Goal: Task Accomplishment & Management: Manage account settings

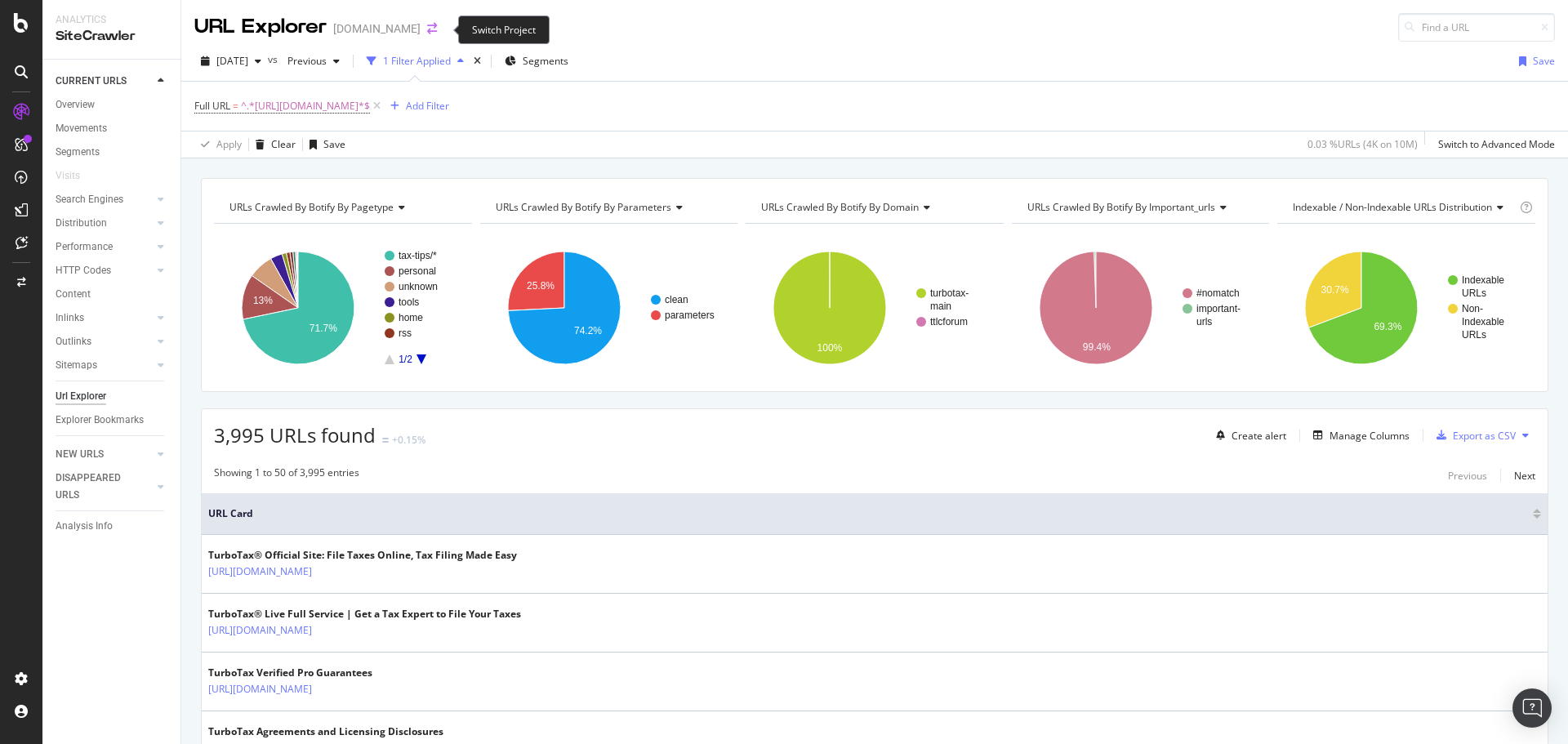
click at [437, 29] on icon "arrow-right-arrow-left" at bounding box center [431, 28] width 10 height 11
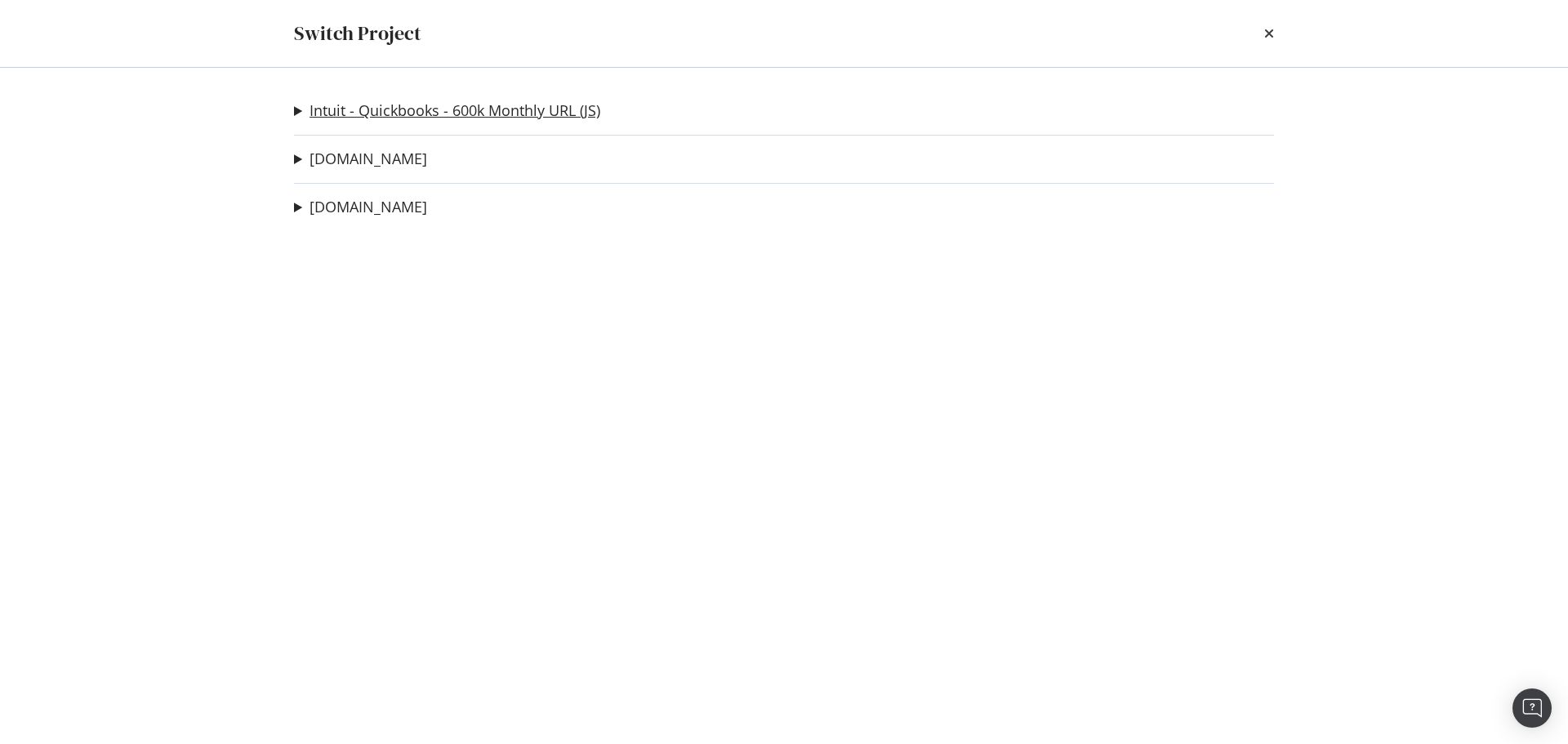
click at [409, 112] on link "Intuit - Quickbooks - 600k Monthly URL (JS)" at bounding box center [454, 111] width 291 height 17
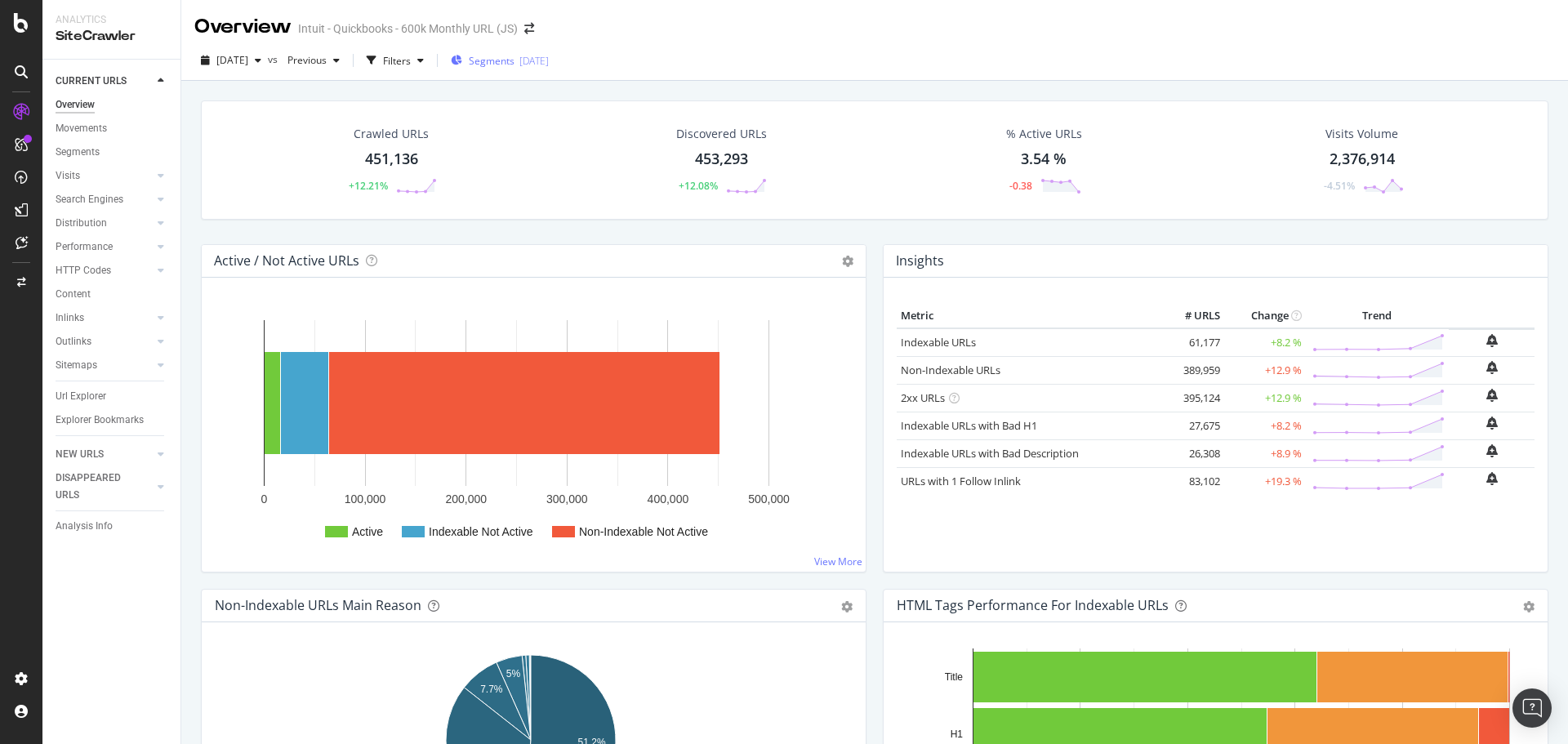
click at [548, 58] on div "2023-07-13" at bounding box center [534, 61] width 30 height 14
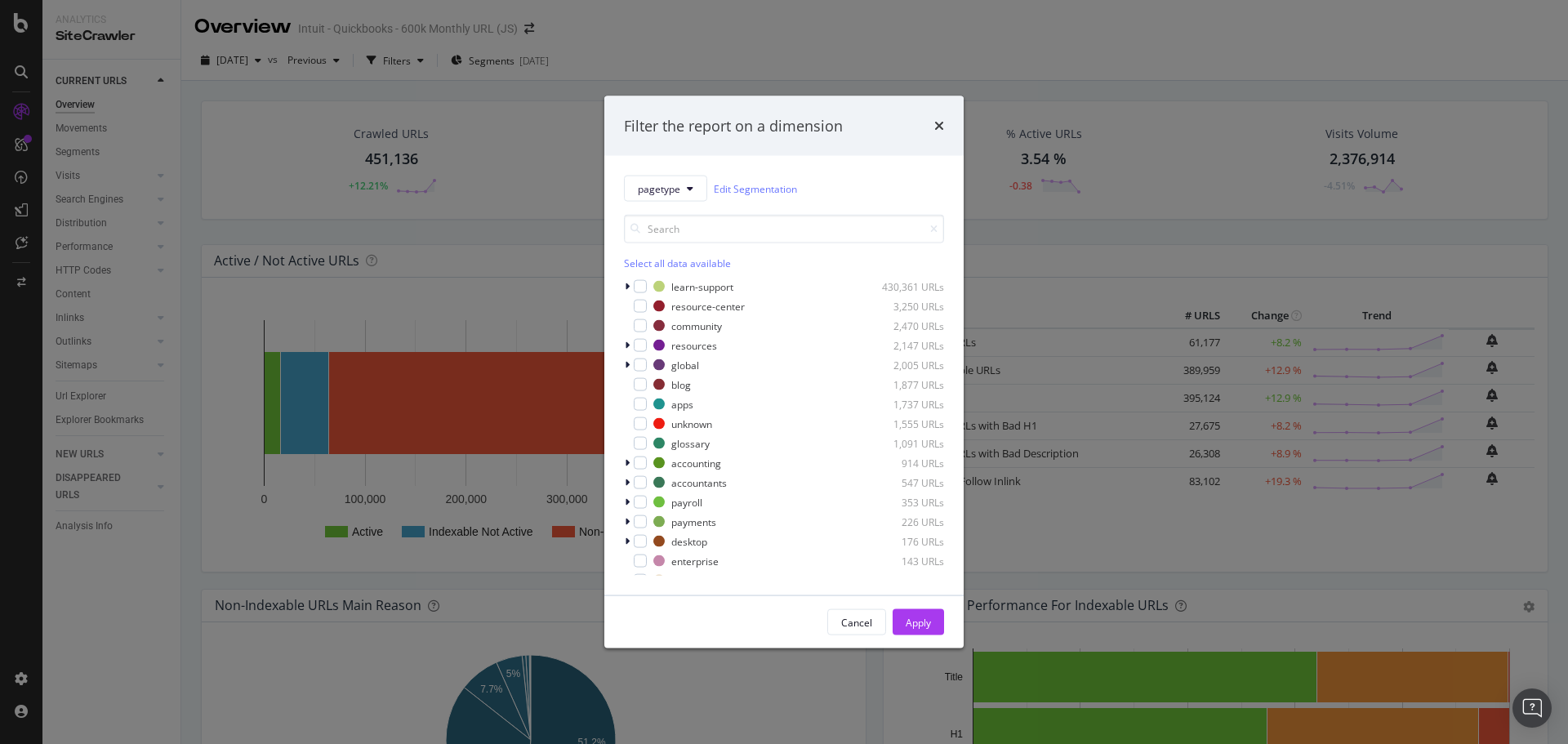
click at [645, 258] on div "Select all data available" at bounding box center [784, 264] width 320 height 14
click at [638, 286] on icon "modal" at bounding box center [640, 286] width 7 height 8
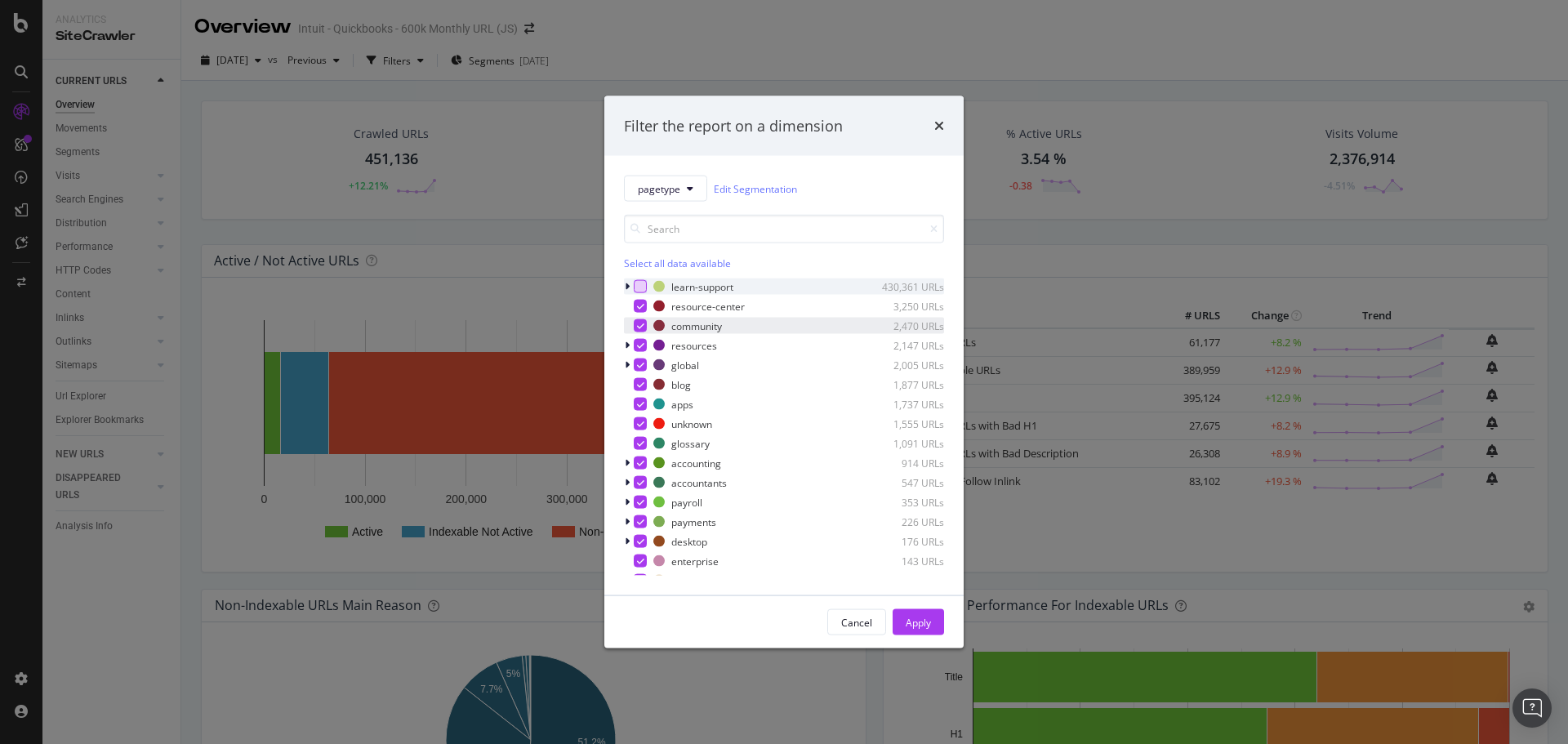
click at [638, 327] on icon "modal" at bounding box center [640, 325] width 7 height 8
click at [919, 622] on div "Apply" at bounding box center [918, 622] width 25 height 14
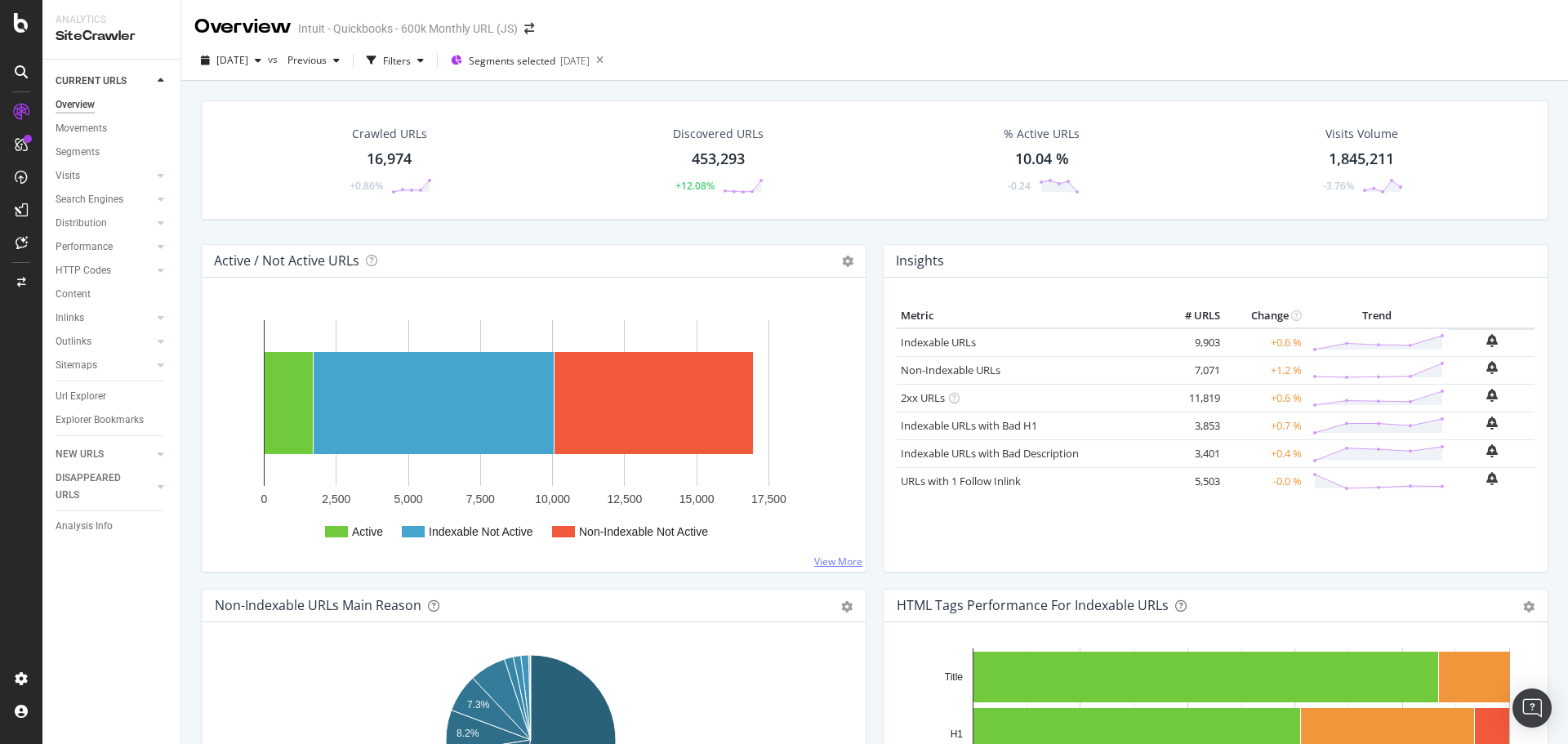
click at [826, 561] on link "View More" at bounding box center [837, 561] width 48 height 14
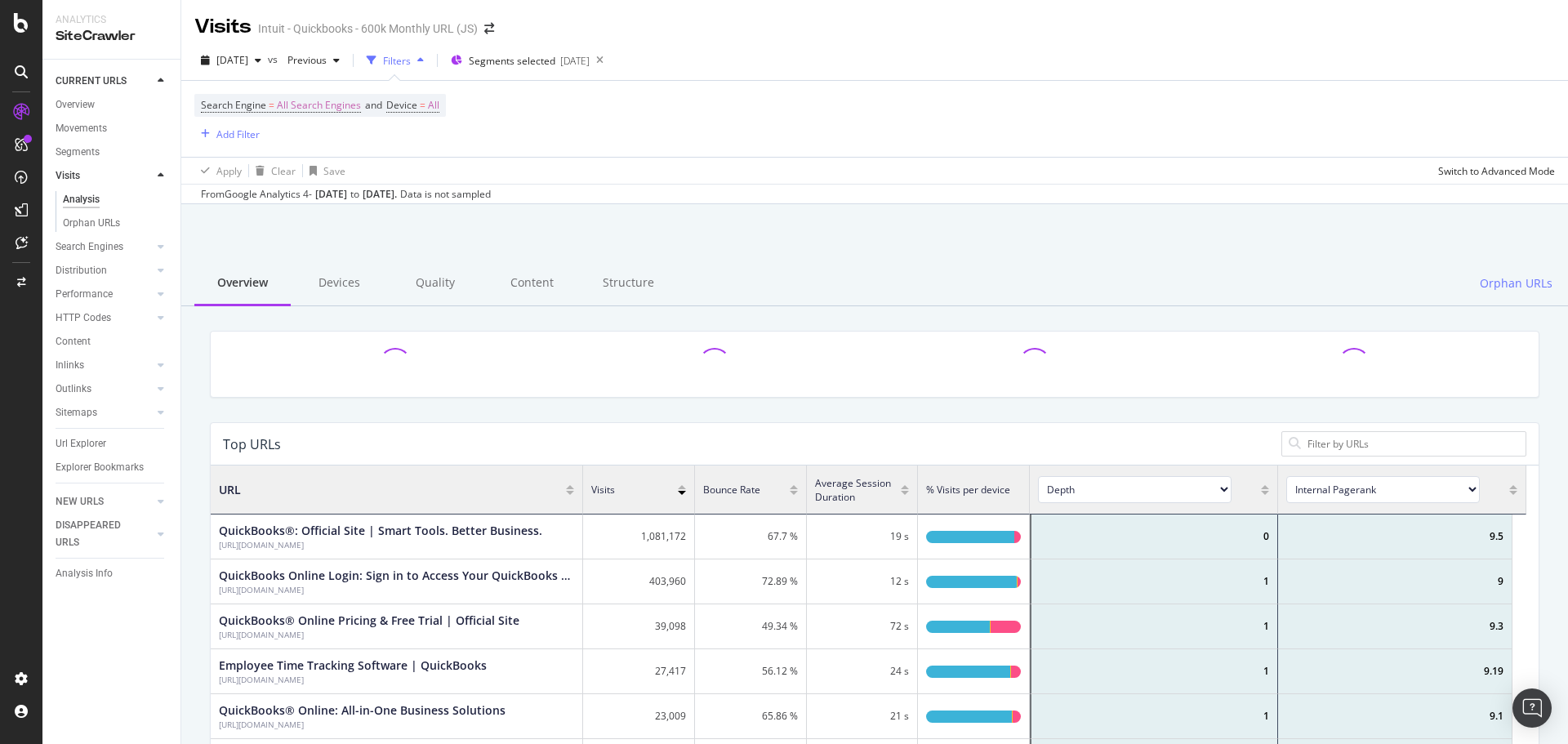
scroll to position [478, 1303]
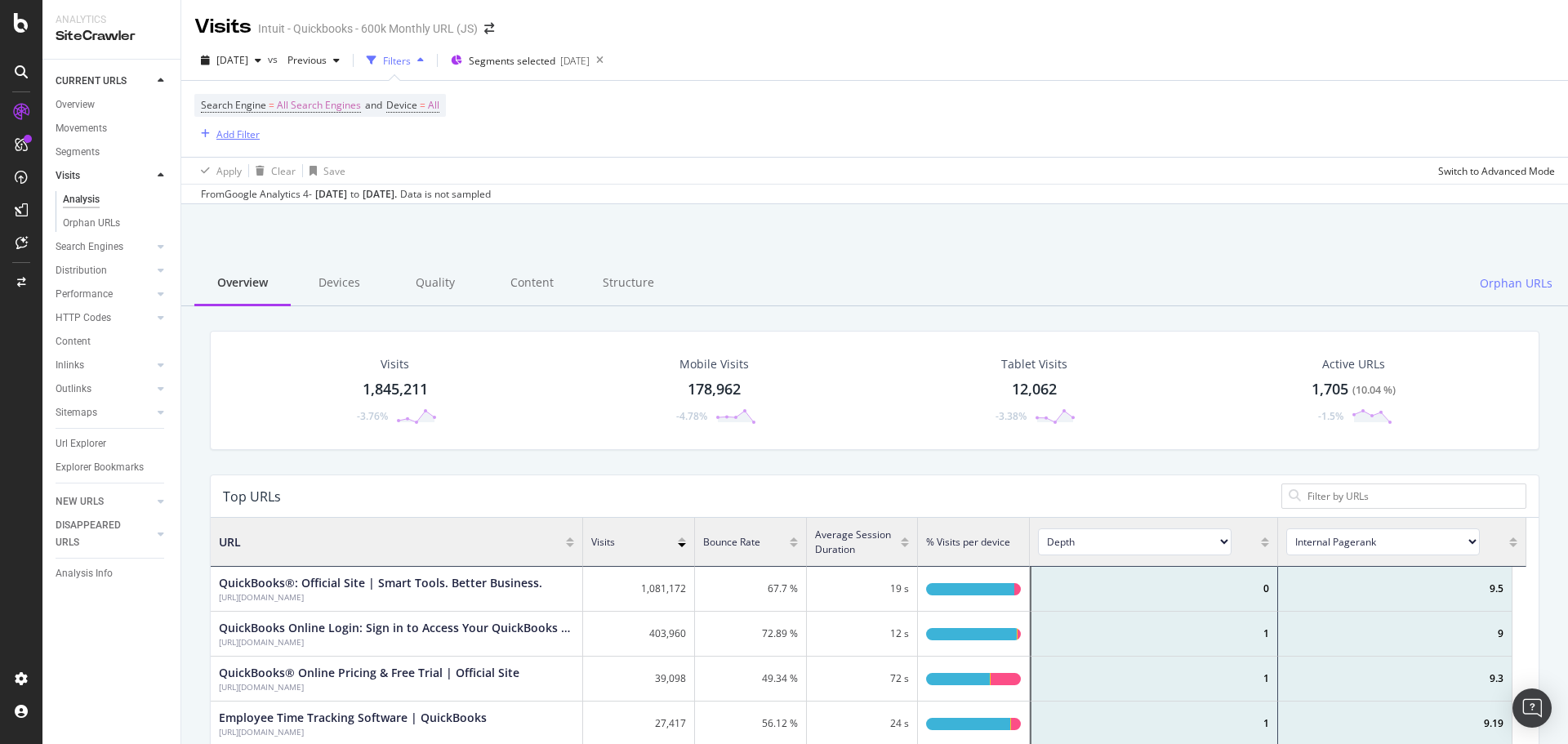
click at [242, 134] on div "Add Filter" at bounding box center [238, 134] width 44 height 14
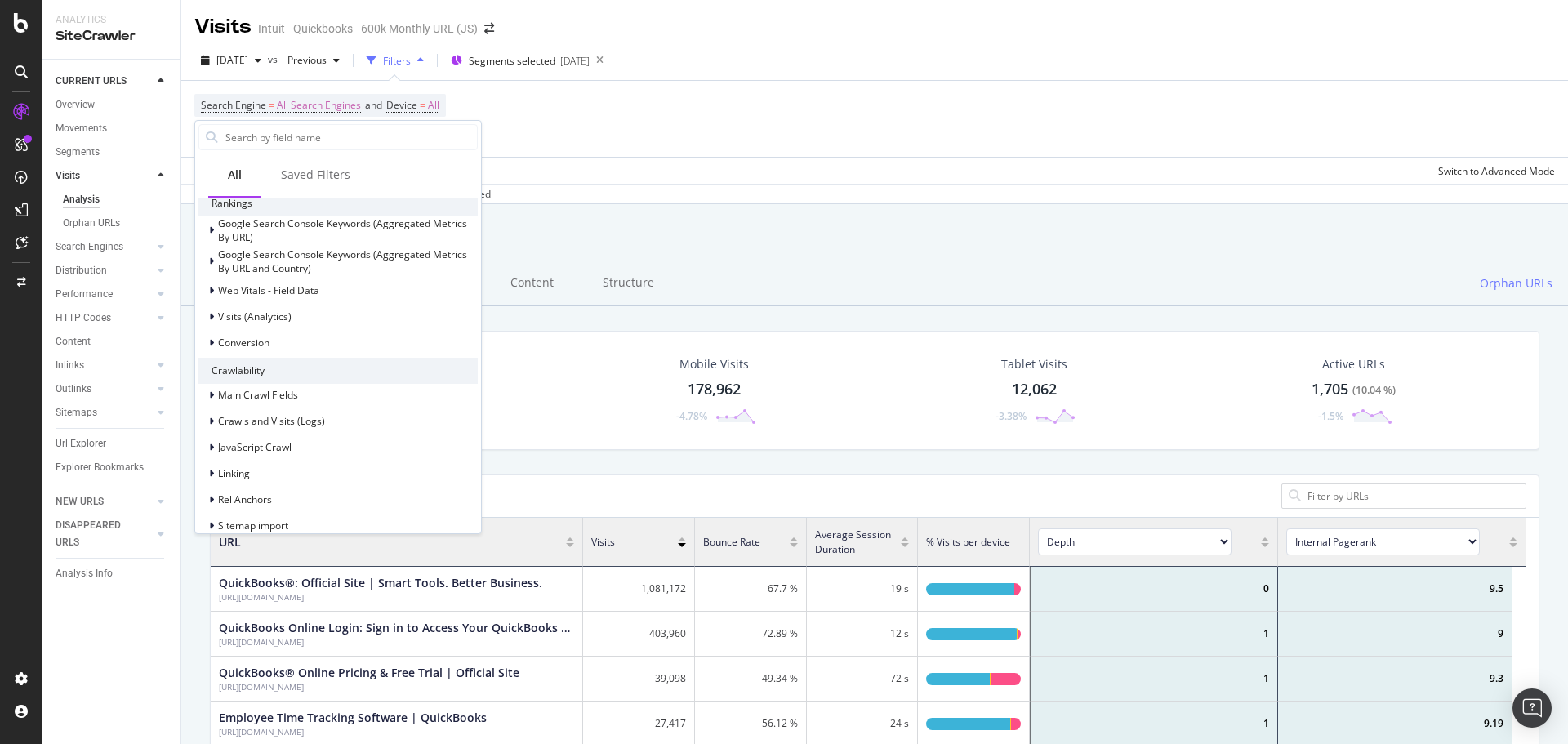
scroll to position [409, 0]
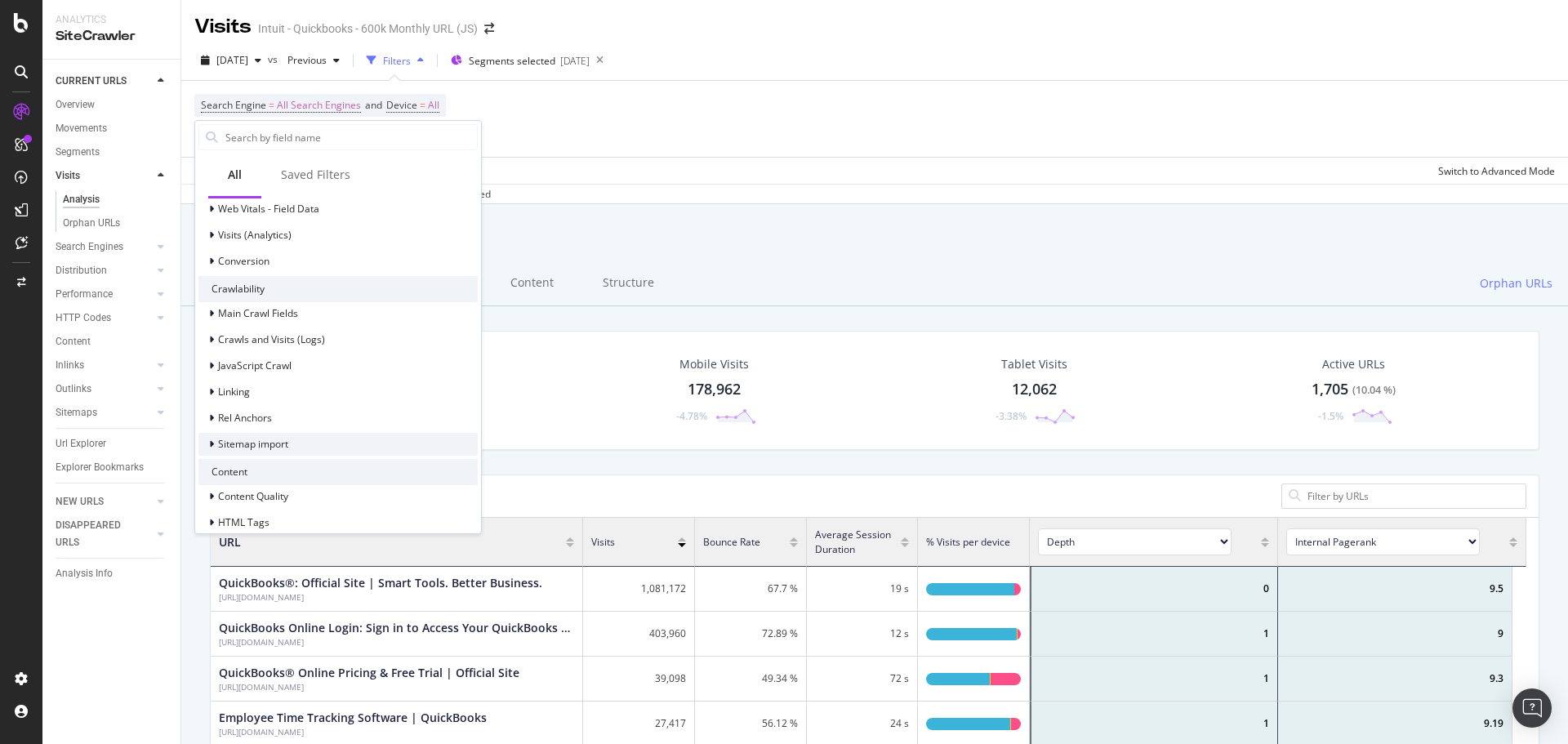
click at [227, 440] on span "Sitemap import" at bounding box center [253, 444] width 70 height 14
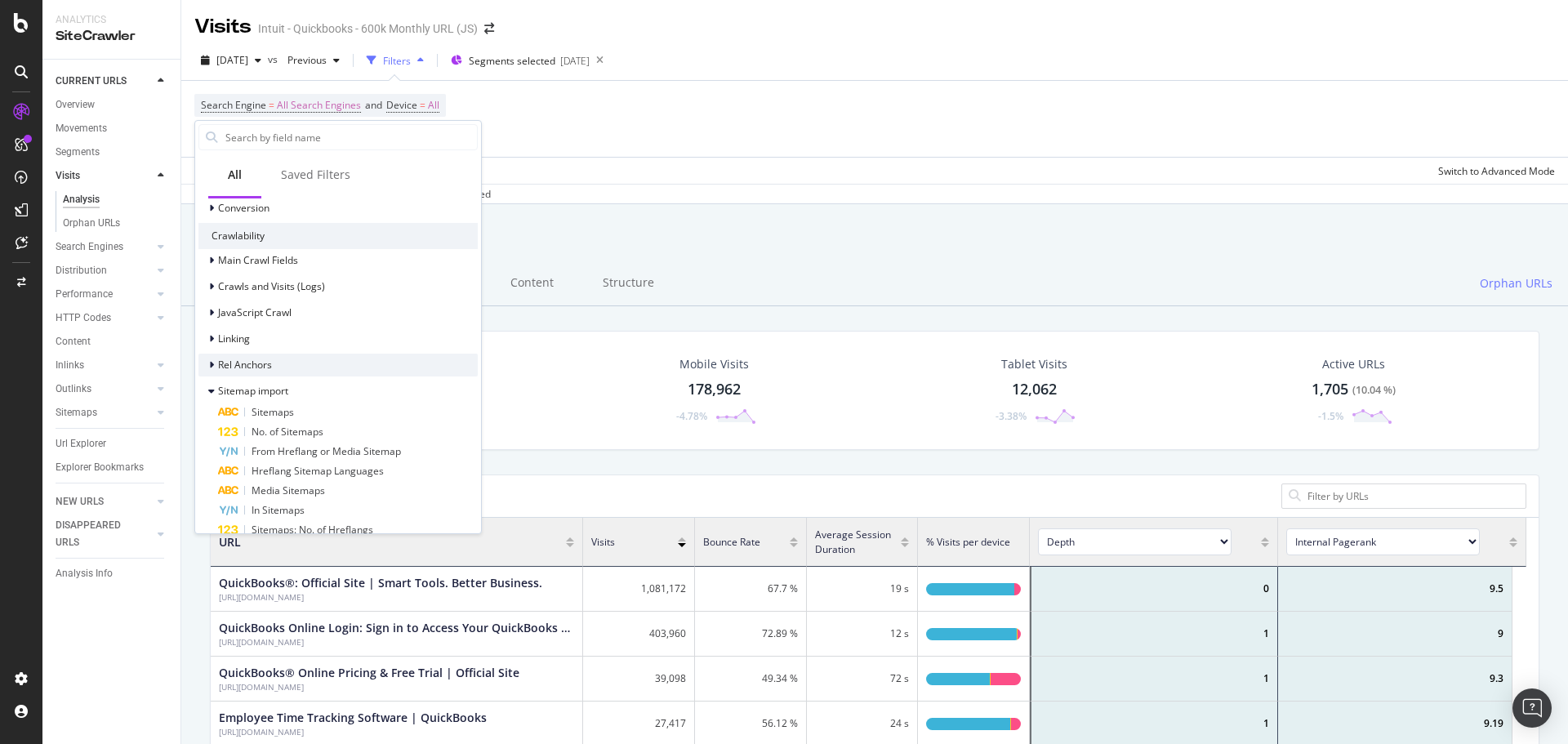
scroll to position [490, 0]
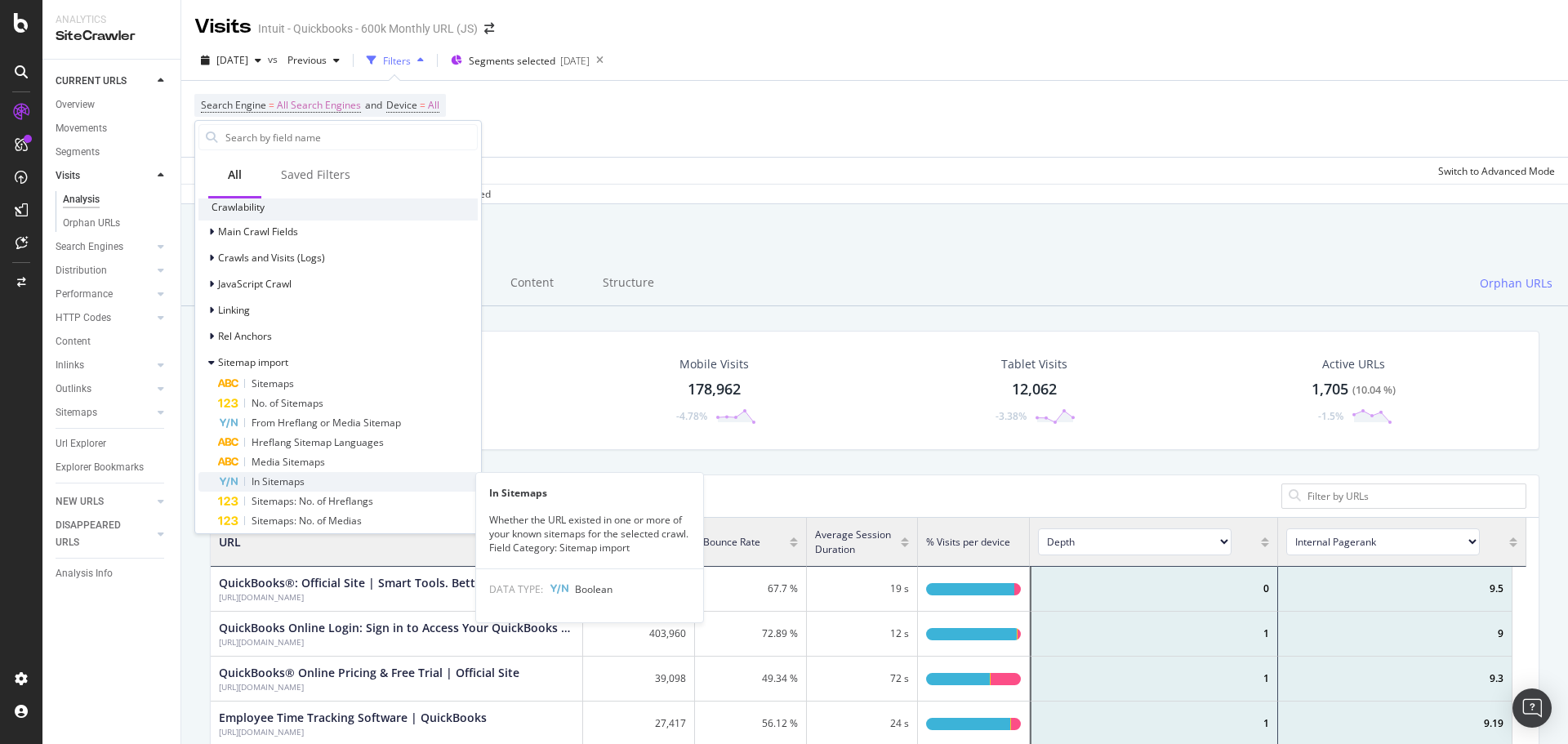
click at [276, 476] on span "In Sitemaps" at bounding box center [278, 481] width 53 height 14
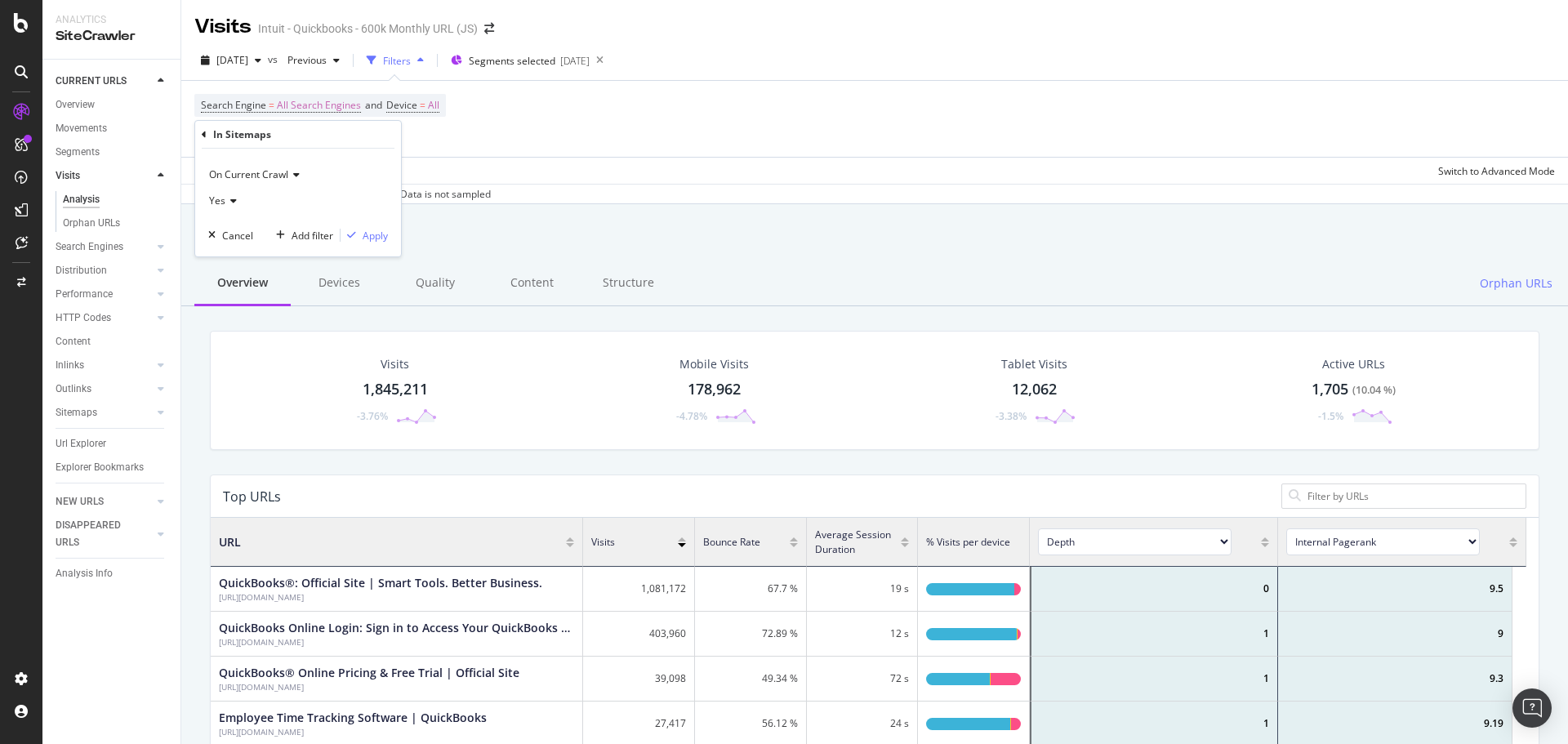
click at [295, 173] on icon at bounding box center [293, 175] width 11 height 10
click at [367, 235] on div "Apply" at bounding box center [375, 236] width 25 height 14
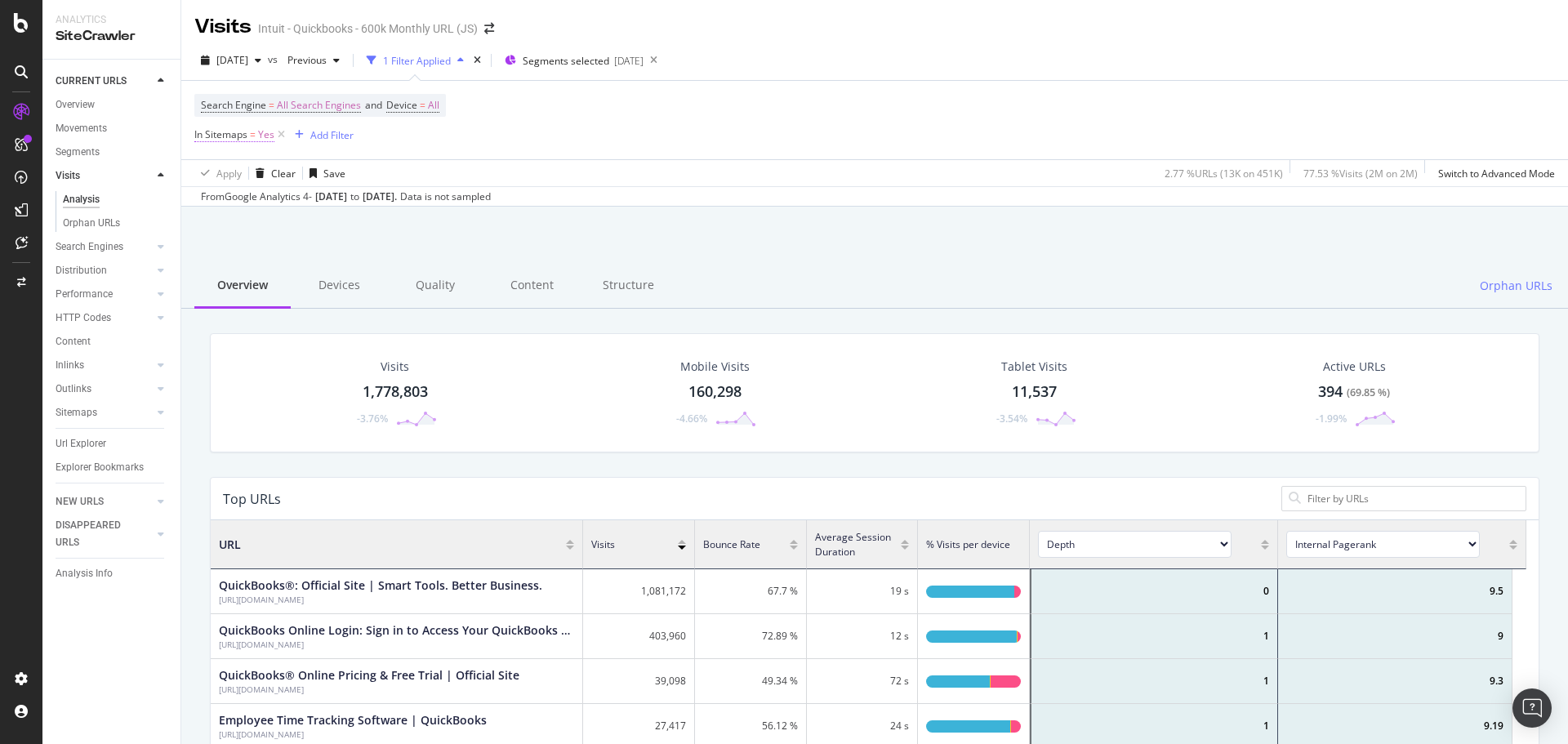
click at [250, 138] on span "=" at bounding box center [252, 134] width 6 height 14
click at [232, 195] on icon at bounding box center [230, 199] width 11 height 10
click at [230, 260] on span "No" at bounding box center [223, 254] width 13 height 14
click at [370, 238] on div "Apply" at bounding box center [375, 234] width 25 height 14
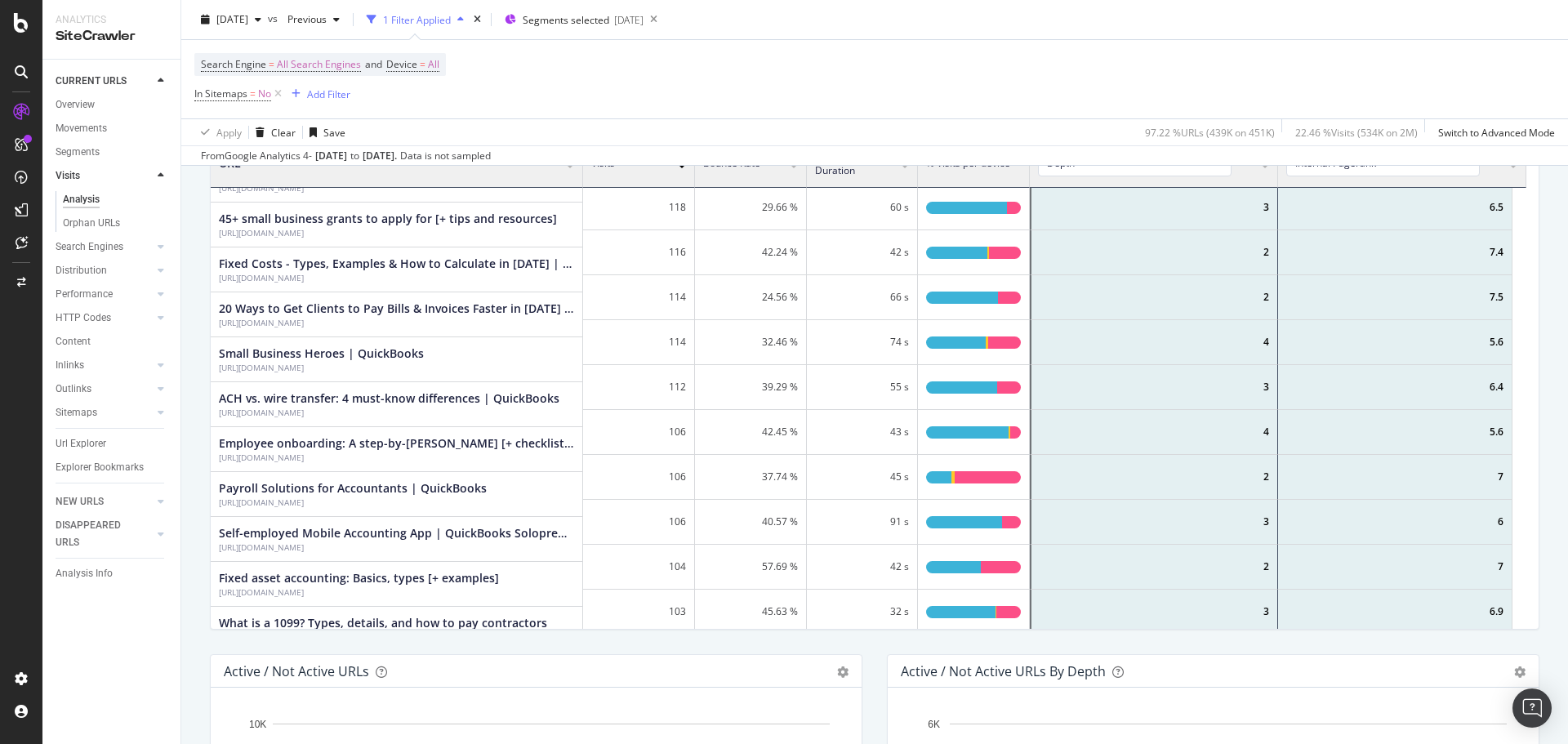
scroll to position [5228, 0]
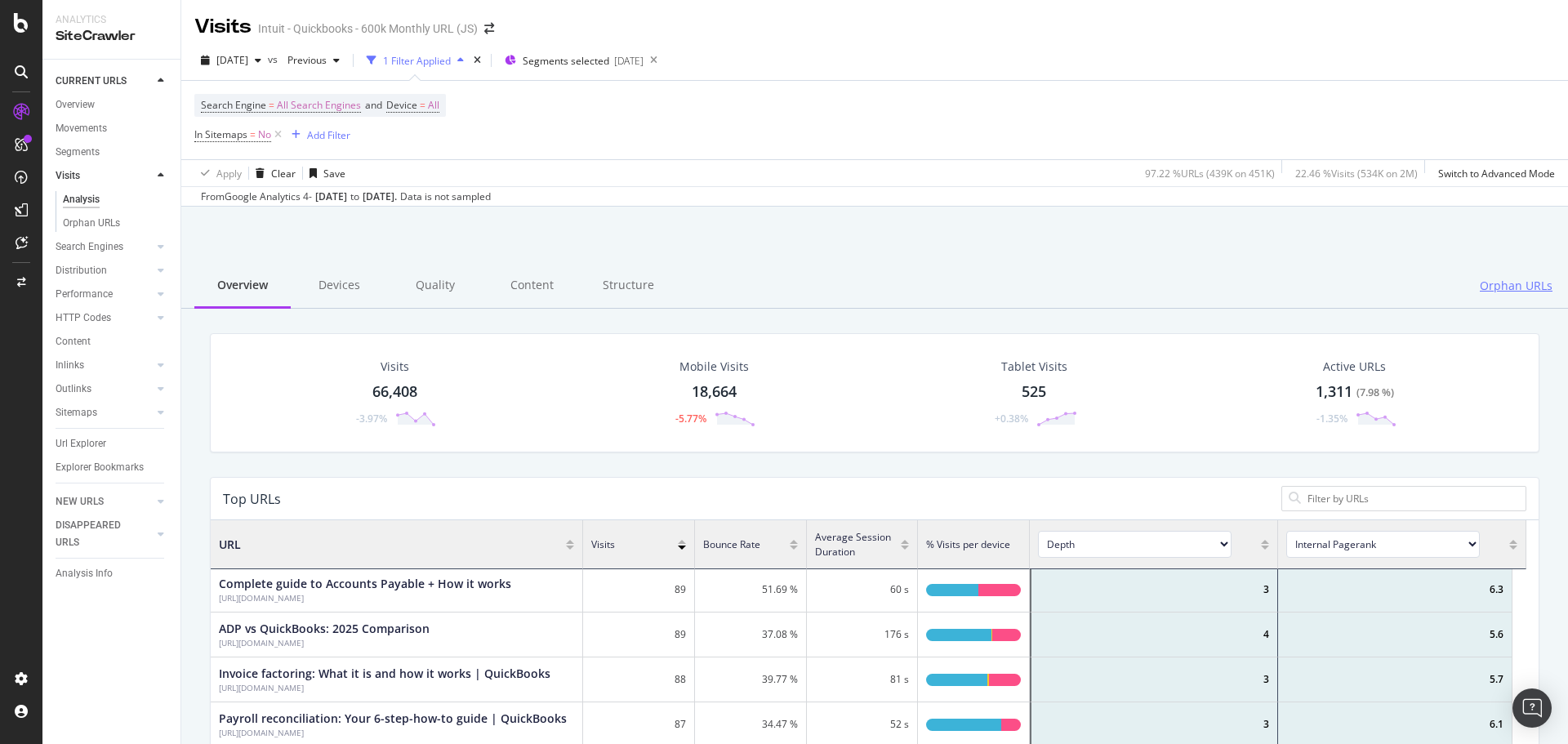
click at [1498, 292] on span "Orphan URLs" at bounding box center [1516, 286] width 72 height 17
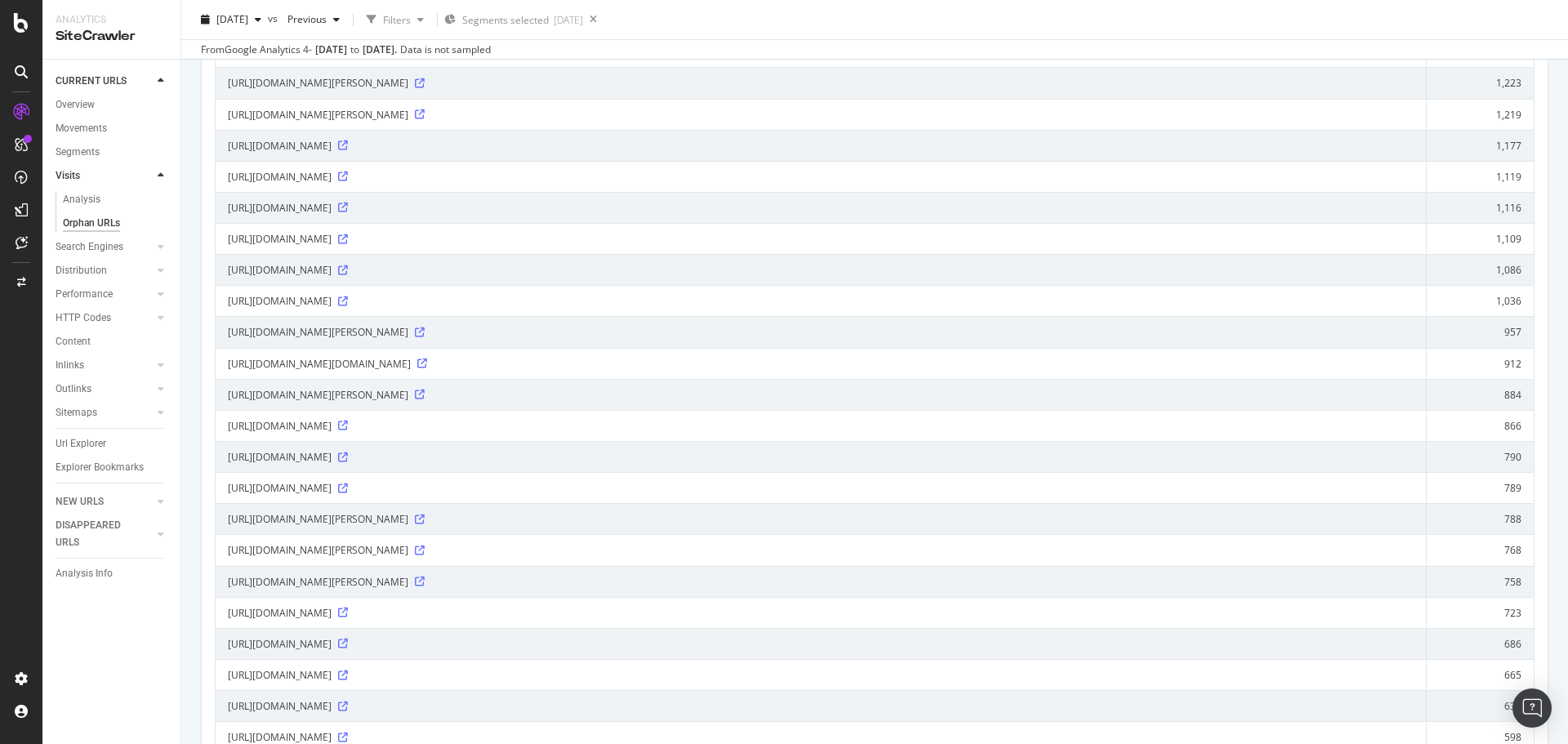
scroll to position [1062, 0]
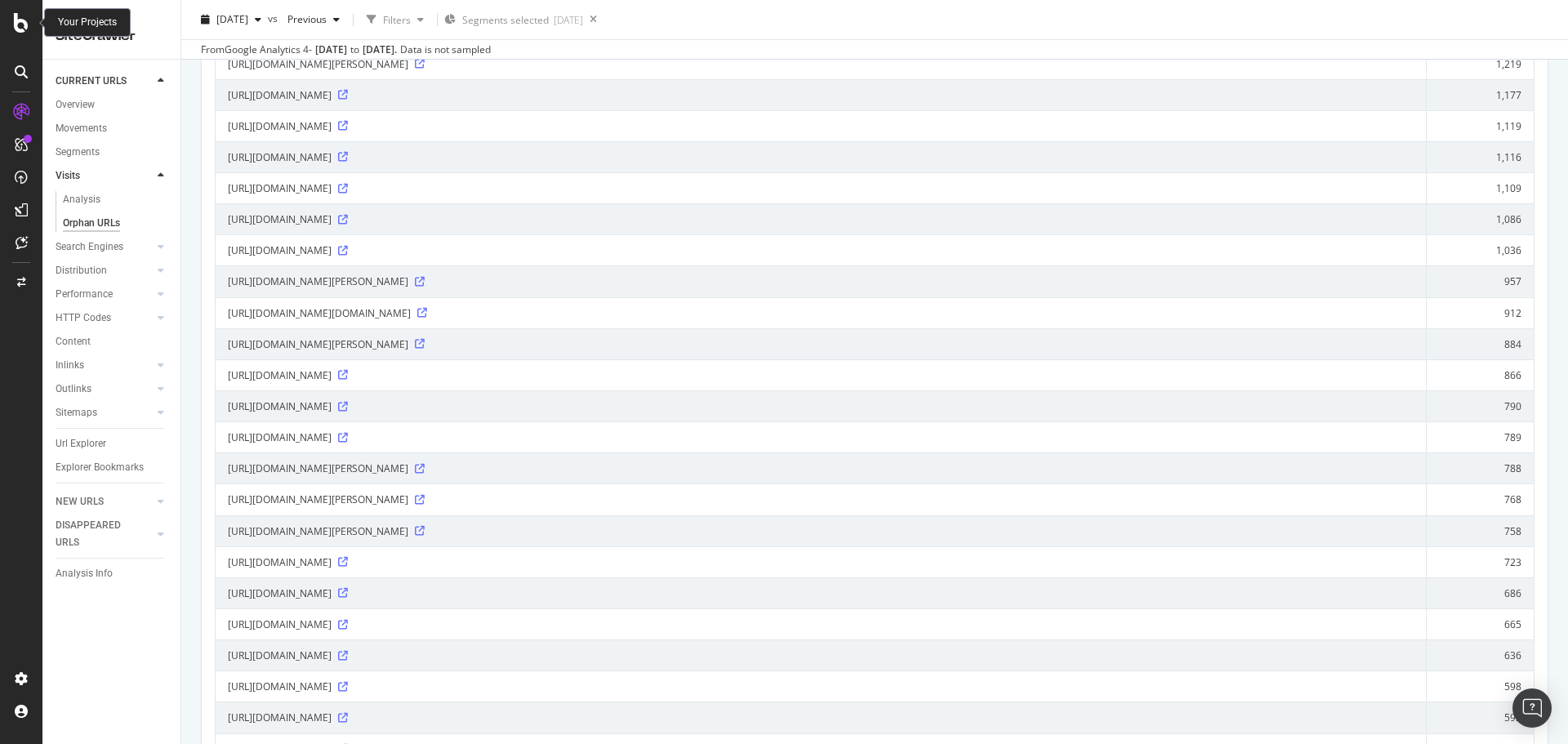
click at [20, 24] on icon at bounding box center [21, 23] width 15 height 19
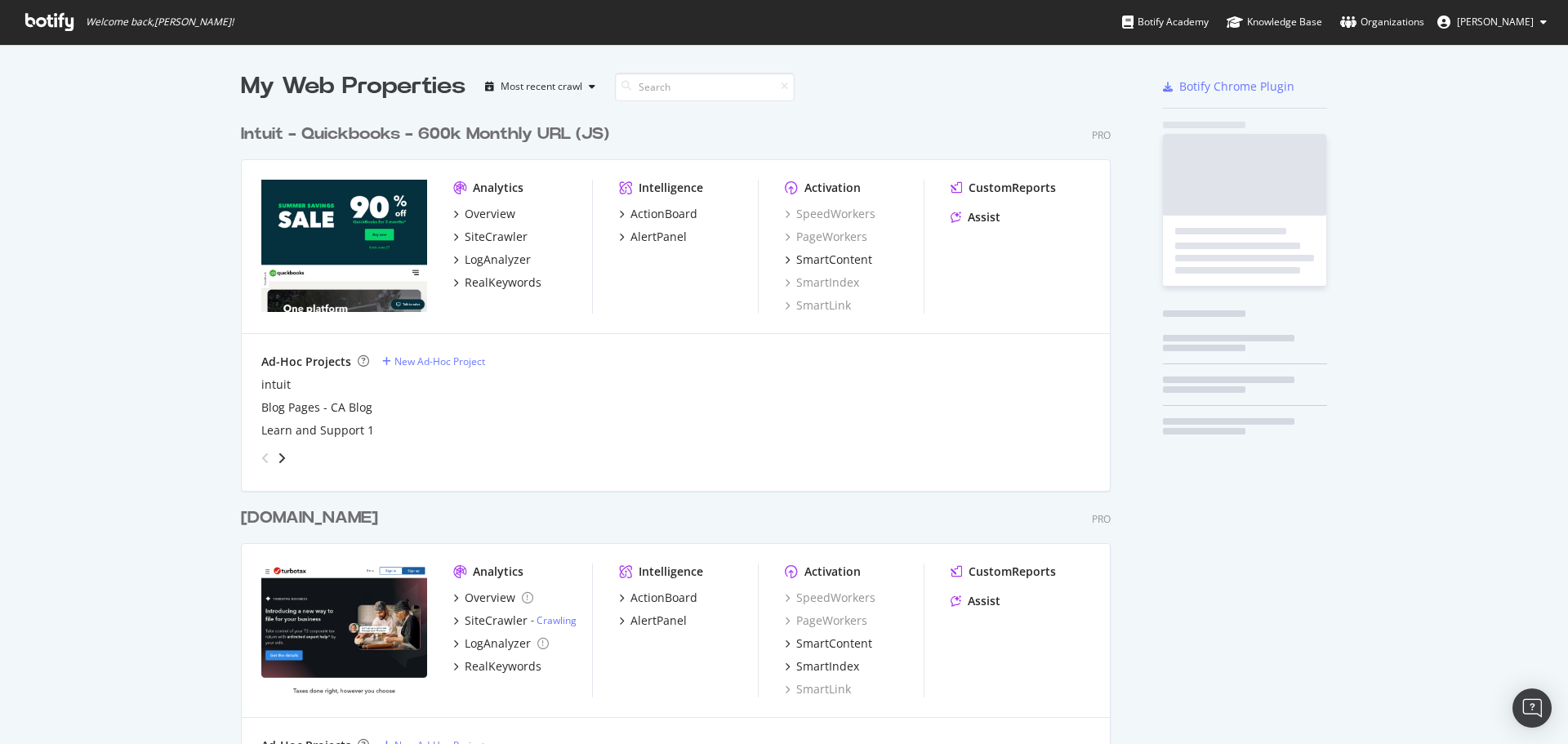
scroll to position [732, 1544]
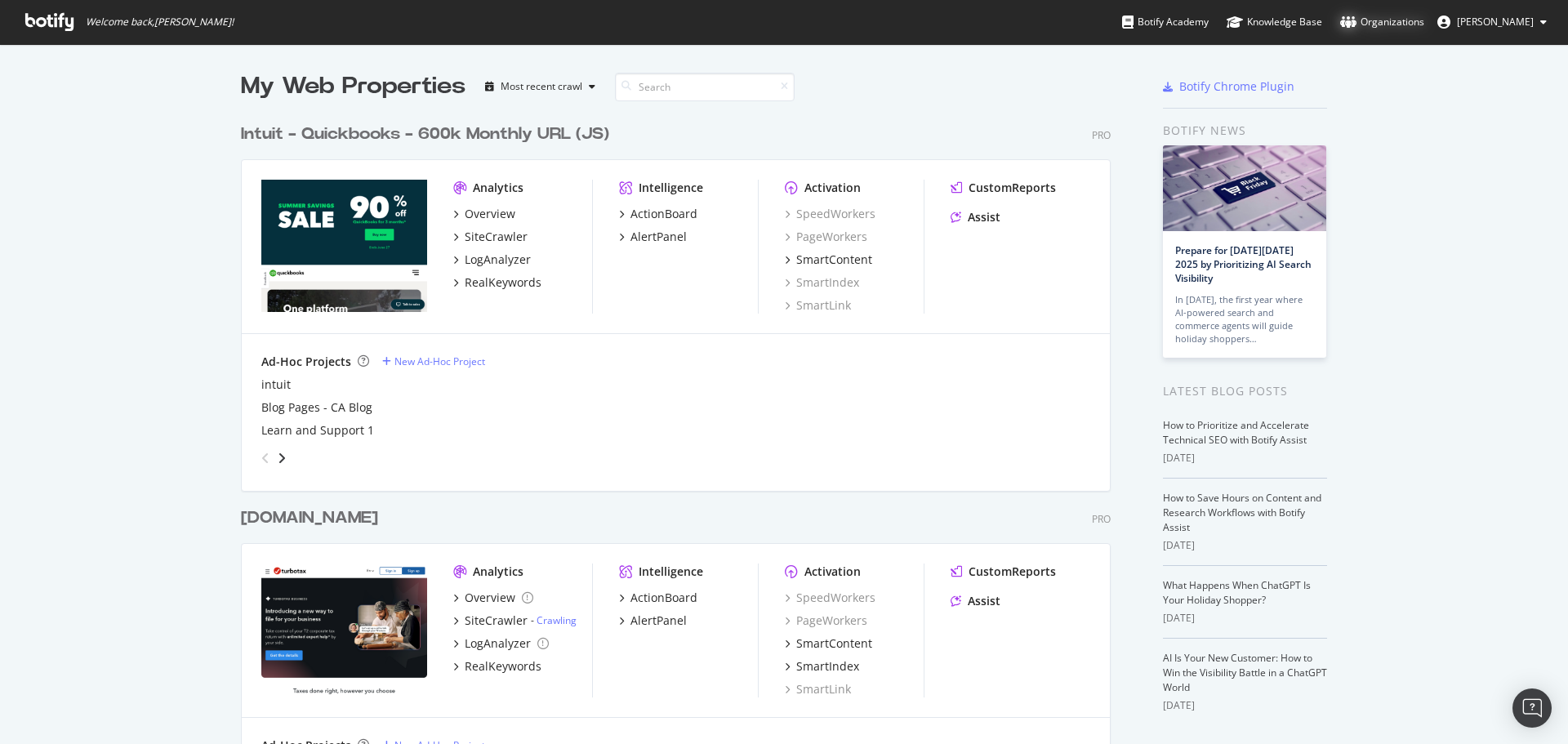
click at [1390, 14] on div "Organizations" at bounding box center [1382, 22] width 84 height 17
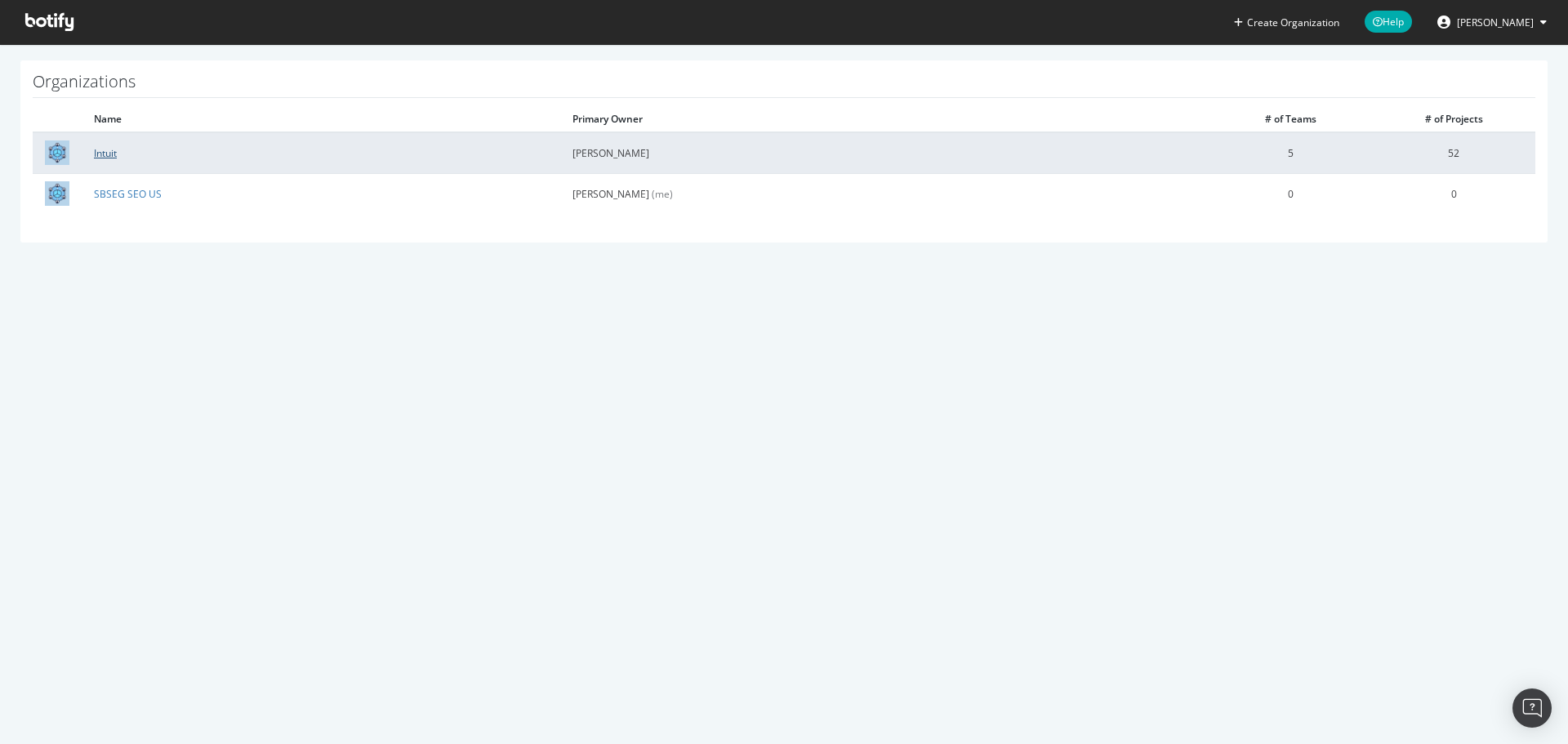
click at [100, 149] on link "Intuit" at bounding box center [106, 153] width 23 height 14
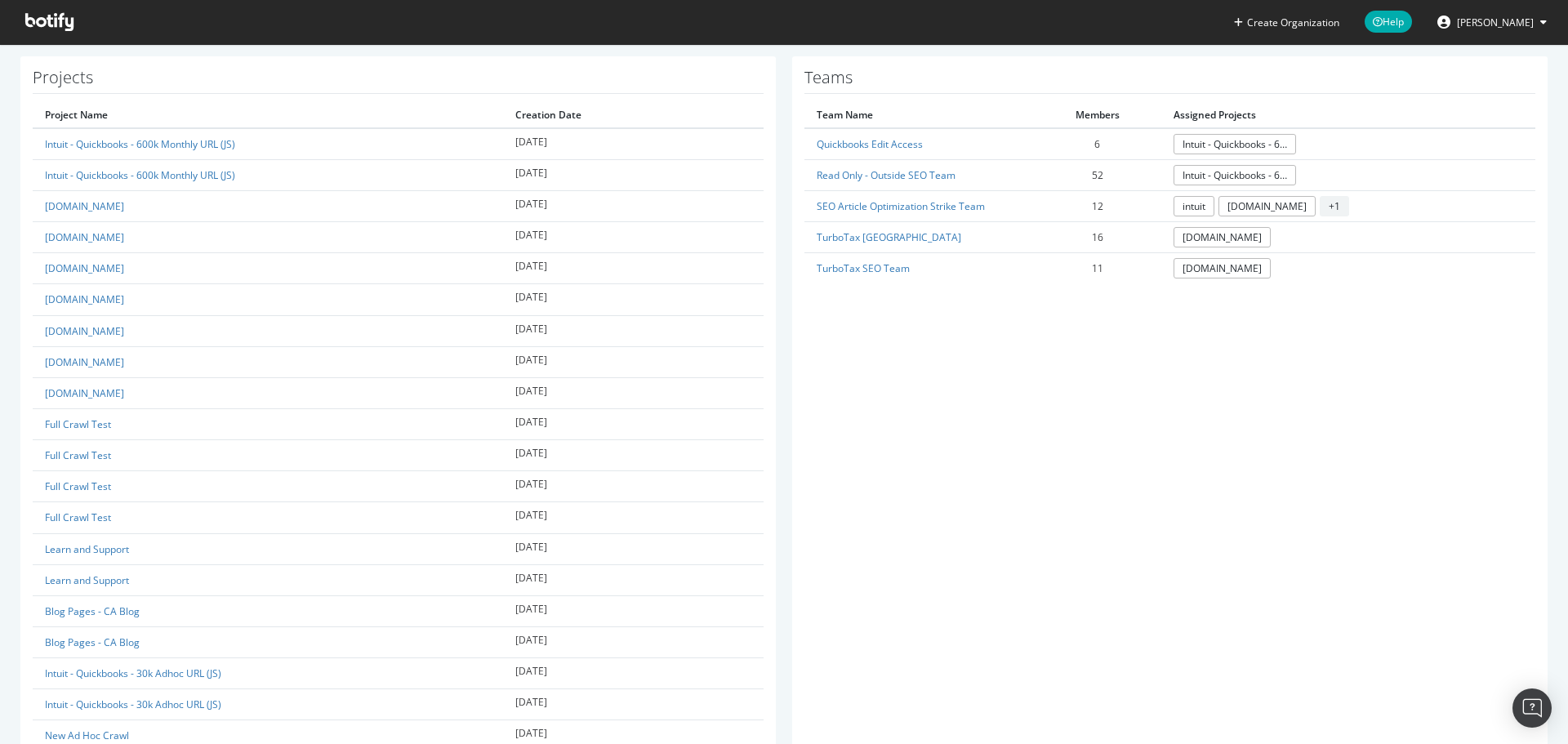
scroll to position [245, 0]
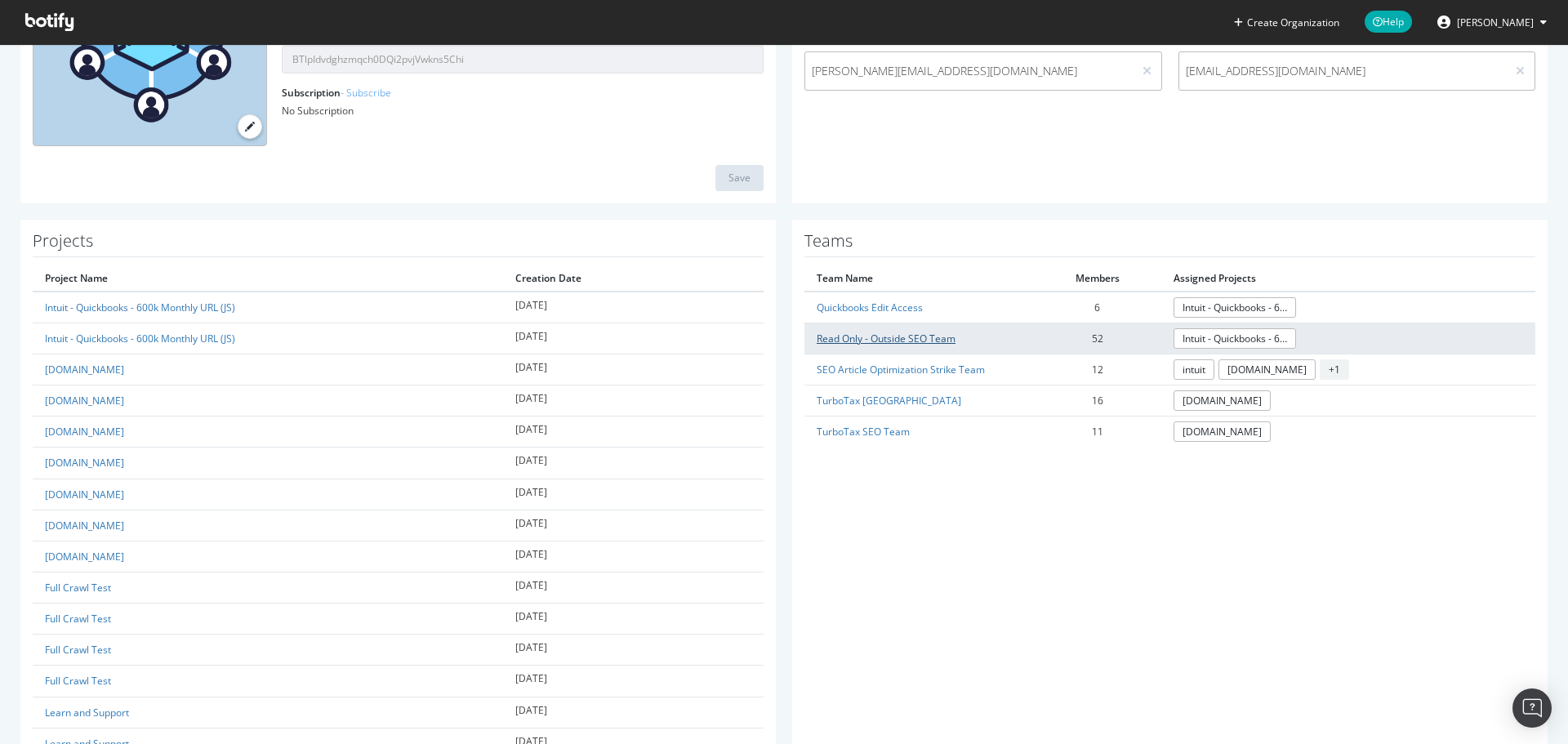
click at [898, 340] on link "Read Only - Outside SEO Team" at bounding box center [885, 339] width 139 height 14
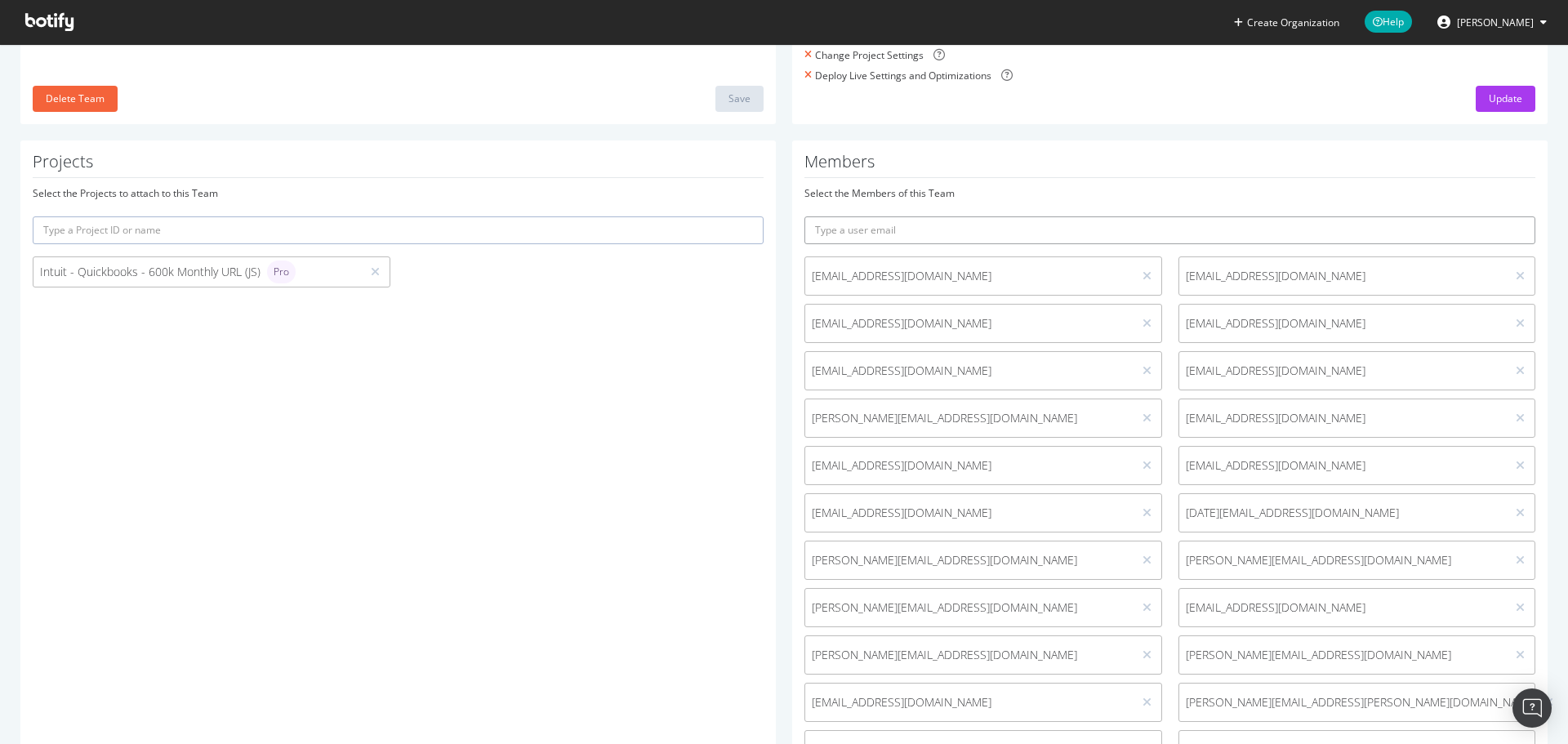
click at [1058, 224] on input "text" at bounding box center [1169, 231] width 731 height 28
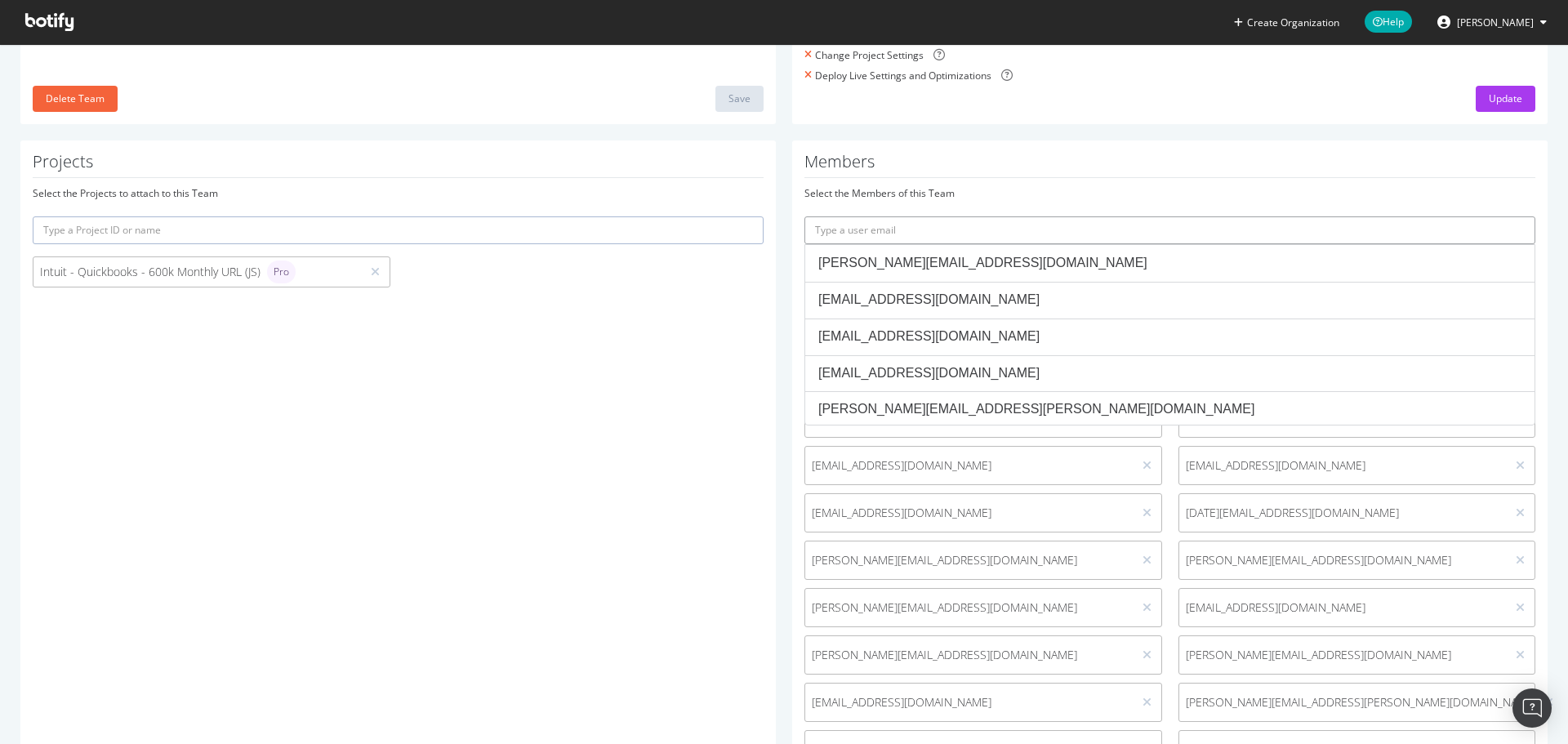
paste input "[EMAIL_ADDRESS][DOMAIN_NAME]"
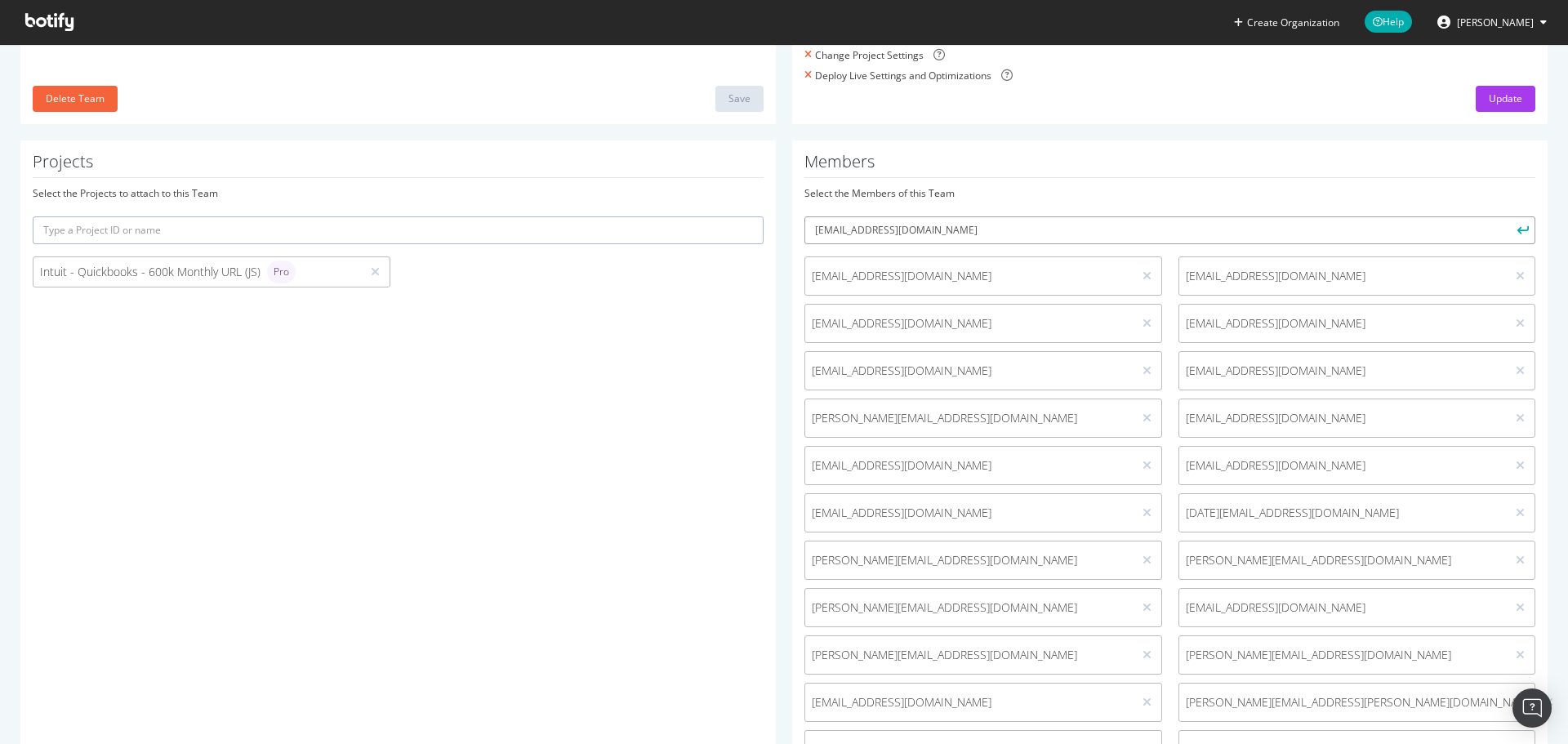
type input "[EMAIL_ADDRESS][DOMAIN_NAME]"
click at [1507, 217] on button "submit" at bounding box center [1521, 231] width 28 height 28
